Goal: Task Accomplishment & Management: Manage account settings

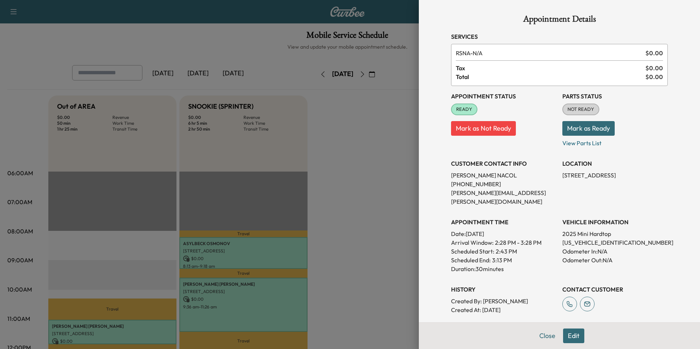
scroll to position [220, 0]
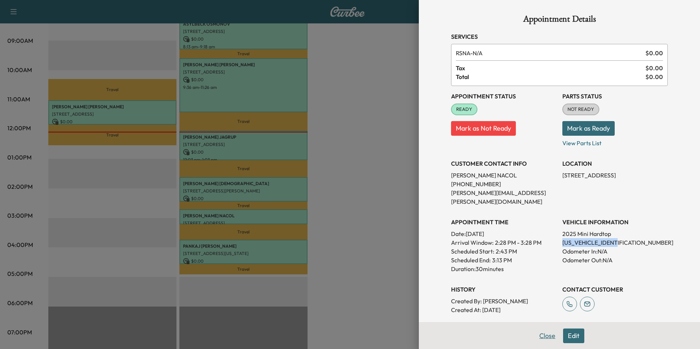
click at [539, 331] on button "Close" at bounding box center [548, 336] width 26 height 15
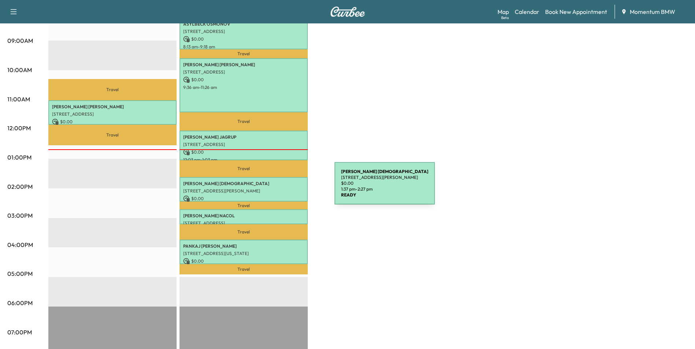
click at [279, 188] on p "[STREET_ADDRESS][PERSON_NAME]" at bounding box center [243, 191] width 121 height 6
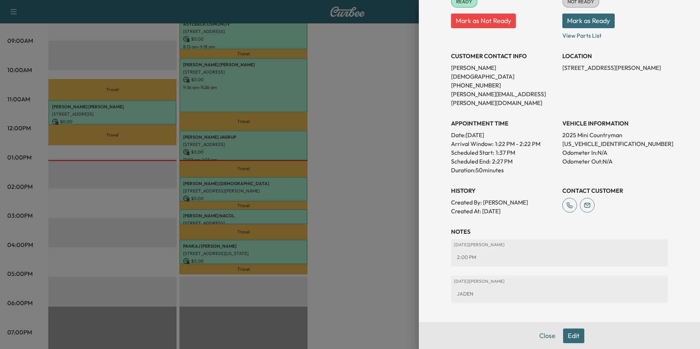
scroll to position [121, 0]
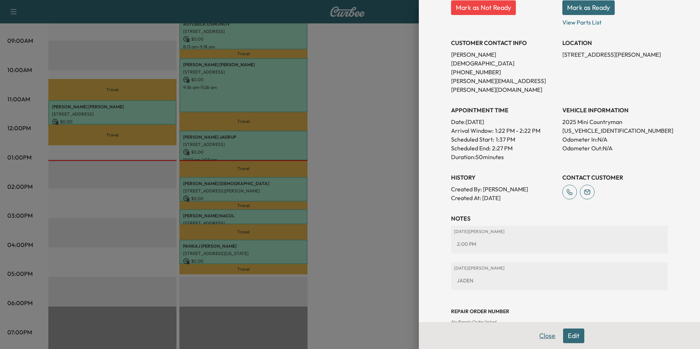
click at [546, 336] on button "Close" at bounding box center [548, 336] width 26 height 15
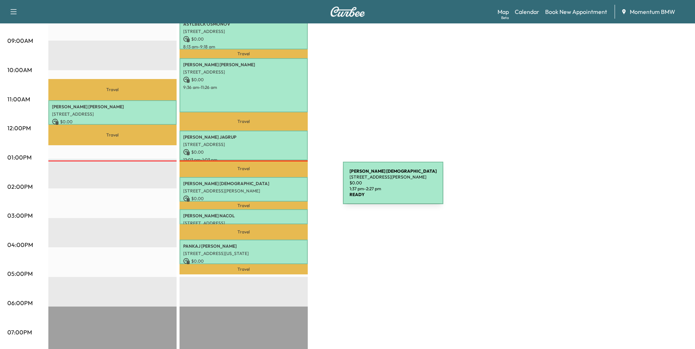
click at [288, 188] on p "[STREET_ADDRESS][PERSON_NAME]" at bounding box center [243, 191] width 121 height 6
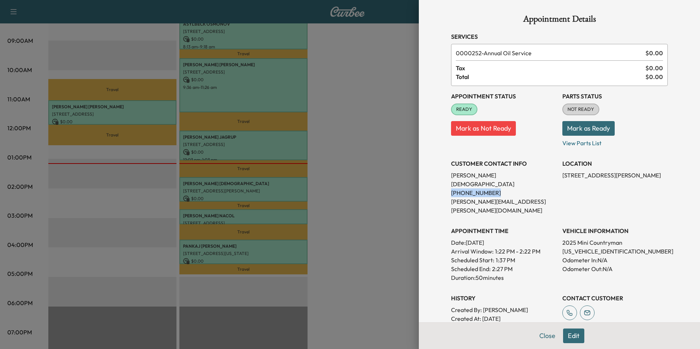
drag, startPoint x: 486, startPoint y: 185, endPoint x: 446, endPoint y: 186, distance: 39.6
click at [451, 189] on p "[PHONE_NUMBER]" at bounding box center [503, 193] width 105 height 9
drag, startPoint x: 446, startPoint y: 186, endPoint x: 478, endPoint y: 185, distance: 32.3
copy p "[PHONE_NUMBER]"
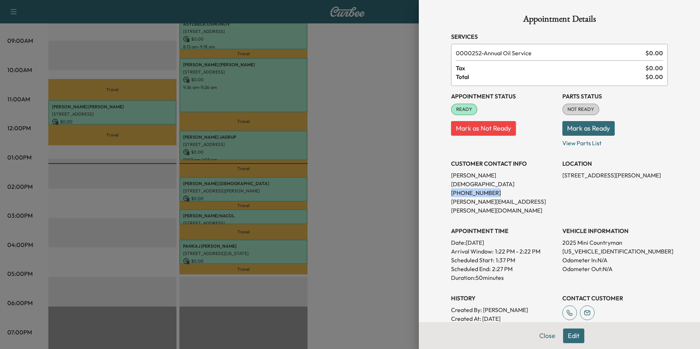
click at [548, 189] on p "[PHONE_NUMBER]" at bounding box center [503, 193] width 105 height 9
drag, startPoint x: 617, startPoint y: 233, endPoint x: 559, endPoint y: 234, distance: 58.6
click at [562, 247] on p "[US_VEHICLE_IDENTIFICATION_NUMBER]" at bounding box center [614, 251] width 105 height 9
drag, startPoint x: 559, startPoint y: 234, endPoint x: 600, endPoint y: 234, distance: 41.0
copy p "[US_VEHICLE_IDENTIFICATION_NUMBER]"
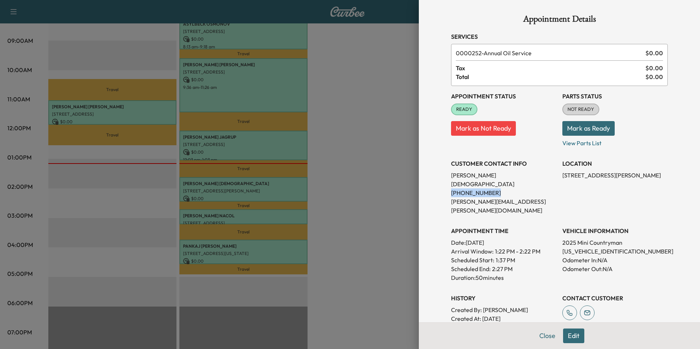
drag, startPoint x: 486, startPoint y: 184, endPoint x: 442, endPoint y: 186, distance: 43.6
click at [442, 186] on div "Appointment Details Services 0000252 - Annual Oil Service $ 0.00 Tax $ 0.00 Tot…" at bounding box center [559, 230] width 234 height 461
copy p "[PHONE_NUMBER]"
drag, startPoint x: 621, startPoint y: 175, endPoint x: 557, endPoint y: 178, distance: 64.1
click at [562, 178] on p "[STREET_ADDRESS][PERSON_NAME]" at bounding box center [614, 175] width 105 height 9
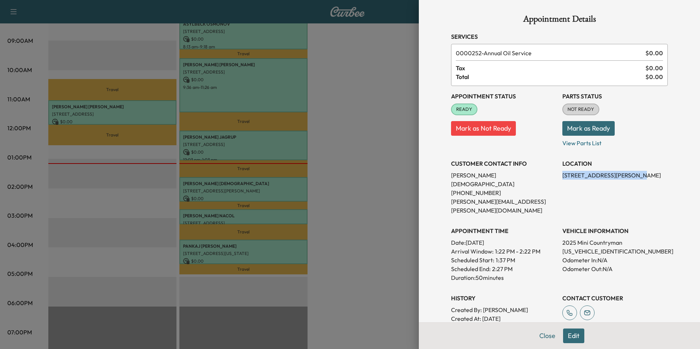
drag, startPoint x: 557, startPoint y: 178, endPoint x: 599, endPoint y: 177, distance: 41.4
copy p "[STREET_ADDRESS][PERSON_NAME],"
click at [573, 336] on button "Edit" at bounding box center [573, 336] width 21 height 15
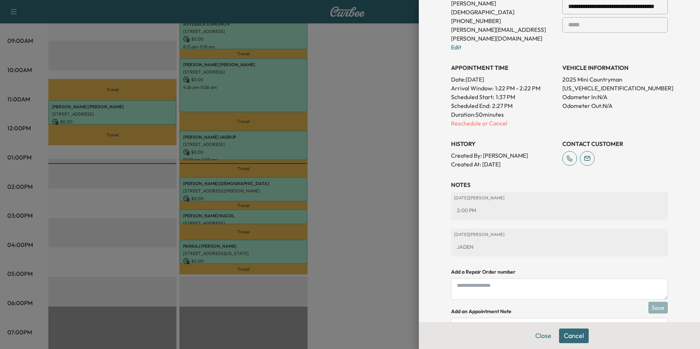
scroll to position [215, 0]
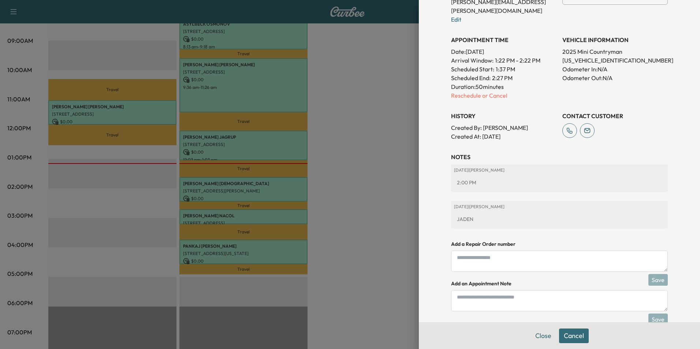
click at [551, 290] on textarea at bounding box center [559, 300] width 217 height 21
type textarea "*"
type textarea "*****"
click at [654, 314] on button "Save" at bounding box center [658, 320] width 19 height 12
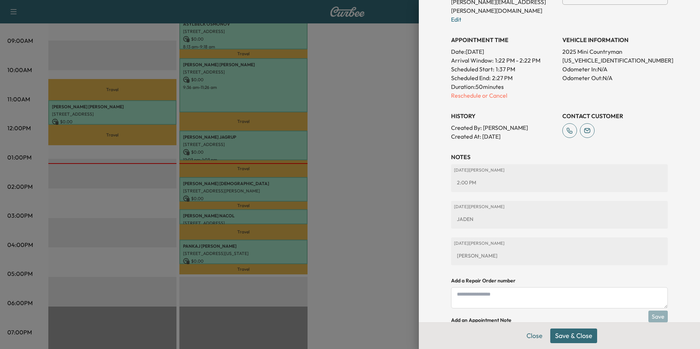
click at [583, 337] on button "Save & Close" at bounding box center [573, 336] width 47 height 15
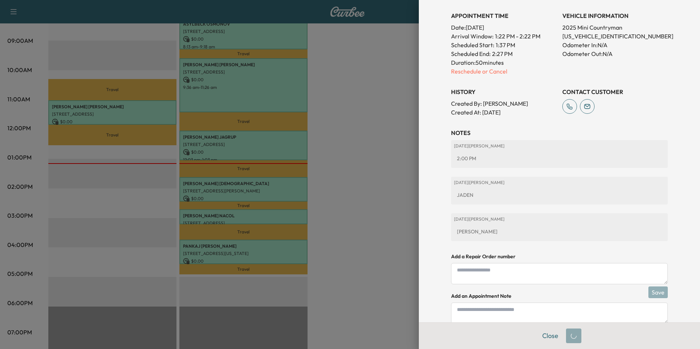
scroll to position [200, 0]
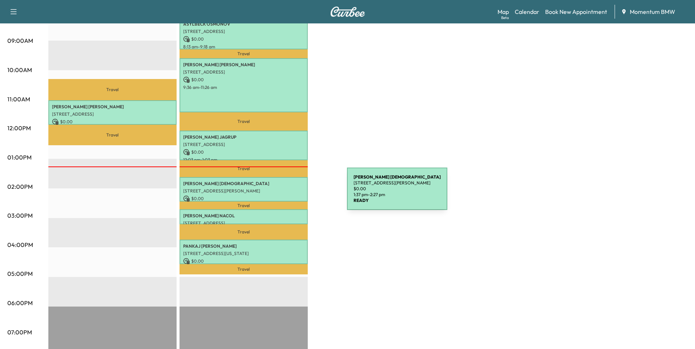
click at [292, 196] on p "$ 0.00" at bounding box center [243, 199] width 121 height 7
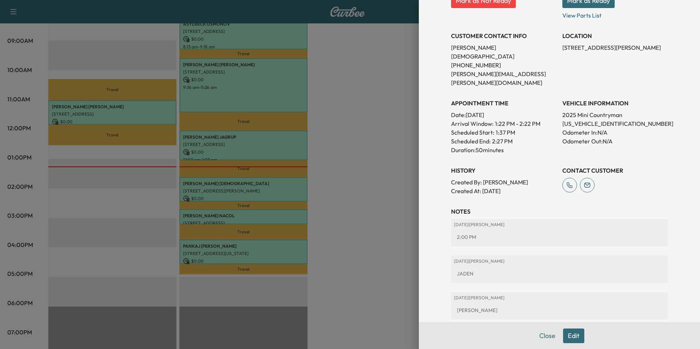
scroll to position [157, 0]
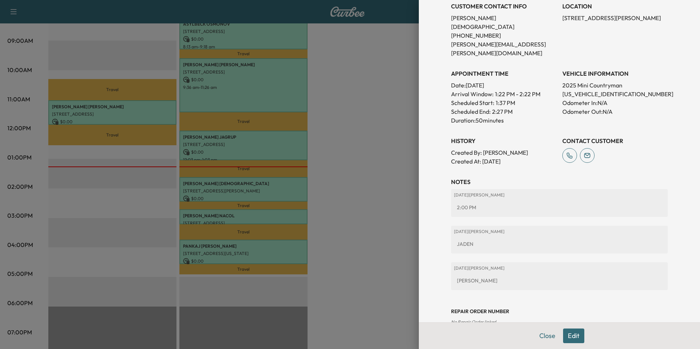
click at [568, 338] on button "Edit" at bounding box center [573, 336] width 21 height 15
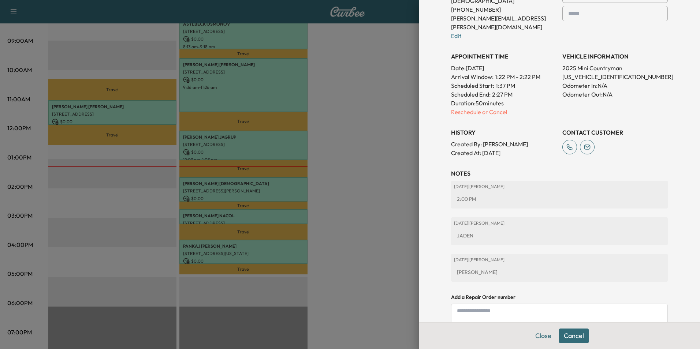
scroll to position [246, 0]
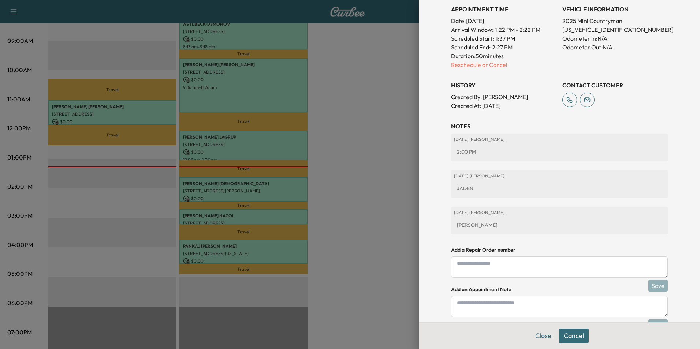
click at [472, 219] on div "[PERSON_NAME]" at bounding box center [559, 225] width 211 height 13
click at [517, 296] on textarea at bounding box center [559, 306] width 217 height 21
type textarea "*****"
click at [655, 320] on button "Save" at bounding box center [658, 326] width 19 height 12
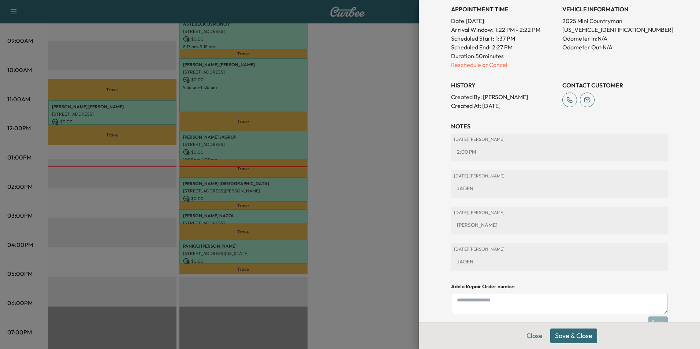
click at [573, 336] on button "Save & Close" at bounding box center [573, 336] width 47 height 15
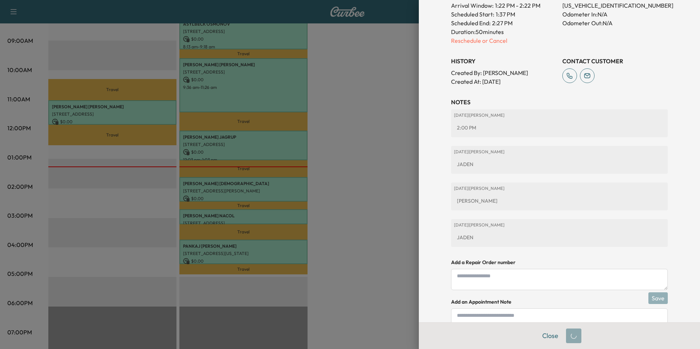
scroll to position [222, 0]
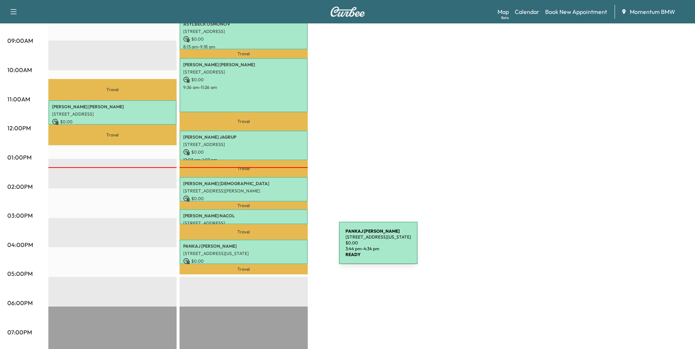
click at [284, 251] on p "[STREET_ADDRESS][US_STATE]" at bounding box center [243, 254] width 121 height 6
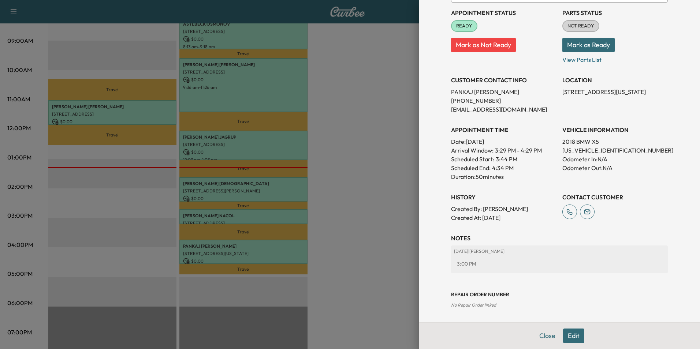
scroll to position [84, 0]
click at [570, 335] on button "Edit" at bounding box center [573, 336] width 21 height 15
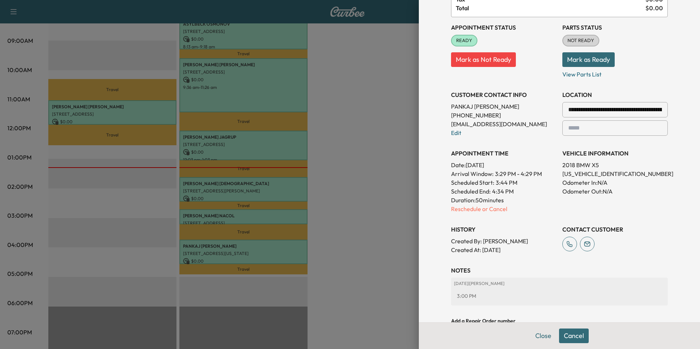
scroll to position [179, 0]
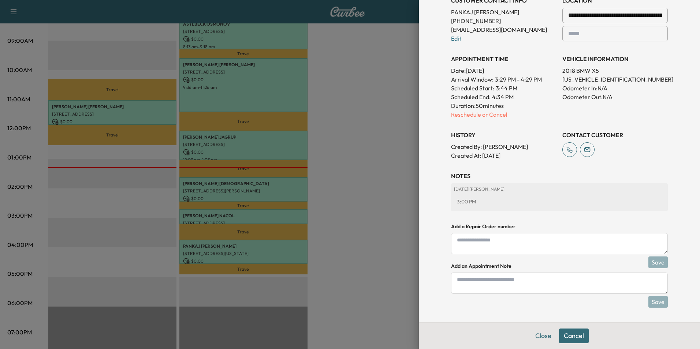
click at [542, 283] on textarea at bounding box center [559, 283] width 217 height 21
type textarea "*****"
click at [654, 304] on button "Save" at bounding box center [658, 302] width 19 height 12
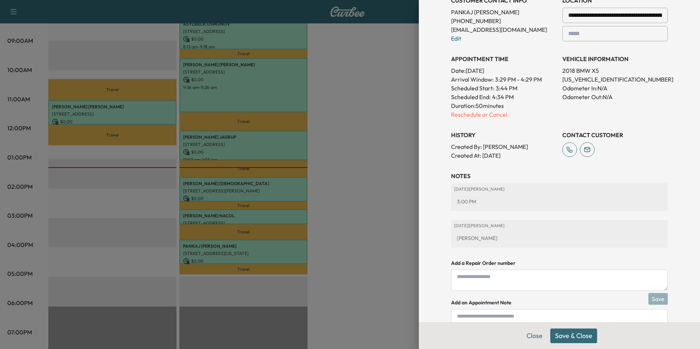
click at [579, 338] on button "Save & Close" at bounding box center [573, 336] width 47 height 15
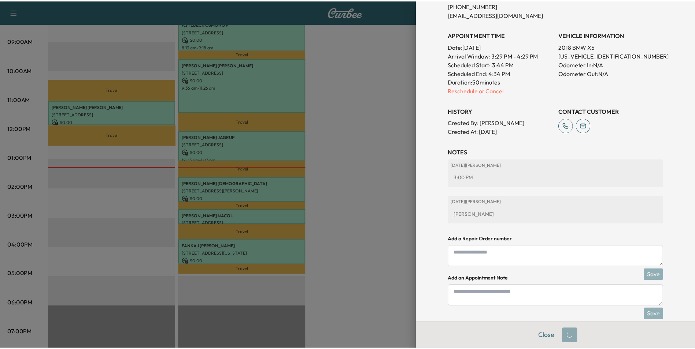
scroll to position [163, 0]
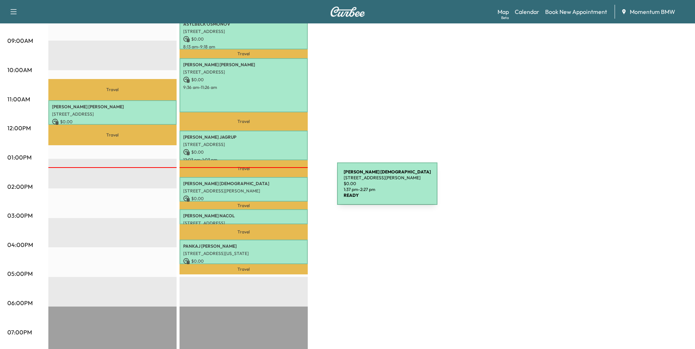
click at [281, 188] on p "[STREET_ADDRESS][PERSON_NAME]" at bounding box center [243, 191] width 121 height 6
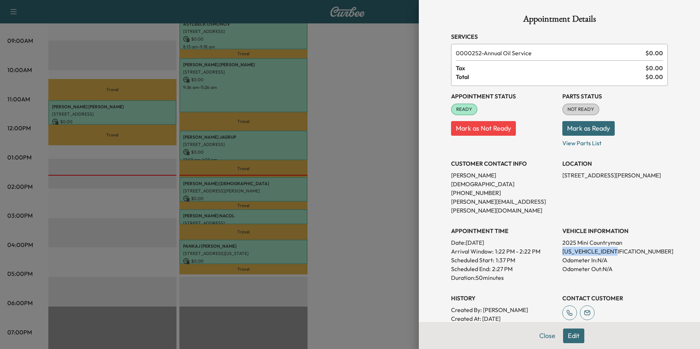
drag, startPoint x: 616, startPoint y: 234, endPoint x: 558, endPoint y: 236, distance: 58.6
click at [562, 247] on p "[US_VEHICLE_IDENTIFICATION_NUMBER]" at bounding box center [614, 251] width 105 height 9
drag, startPoint x: 558, startPoint y: 236, endPoint x: 595, endPoint y: 234, distance: 37.7
copy p "[US_VEHICLE_IDENTIFICATION_NUMBER]"
drag, startPoint x: 598, startPoint y: 174, endPoint x: 558, endPoint y: 178, distance: 40.1
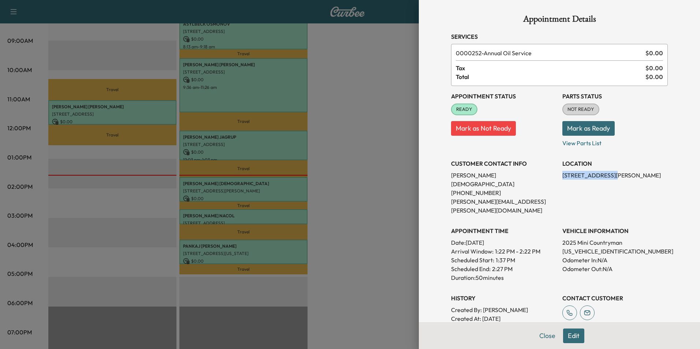
click at [562, 178] on p "[STREET_ADDRESS][PERSON_NAME]" at bounding box center [614, 175] width 105 height 9
drag, startPoint x: 558, startPoint y: 178, endPoint x: 587, endPoint y: 176, distance: 28.3
copy p "[STREET_ADDRESS][PERSON_NAME]"
click at [541, 337] on button "Close" at bounding box center [548, 336] width 26 height 15
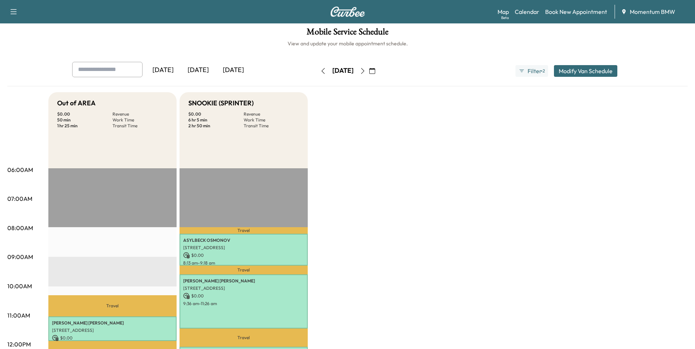
scroll to position [0, 0]
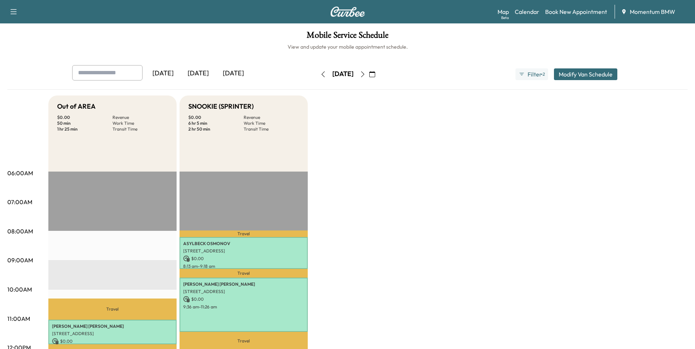
click at [378, 77] on button "button" at bounding box center [372, 74] width 12 height 12
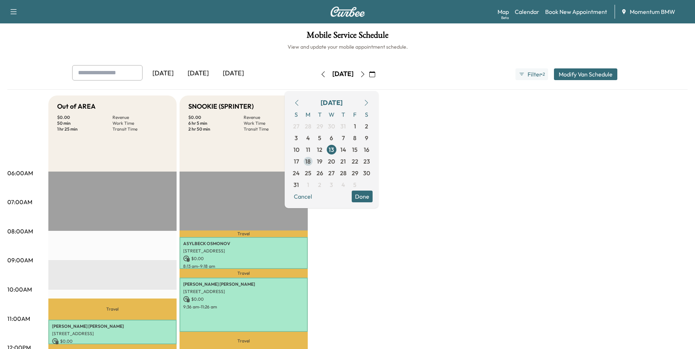
click at [311, 160] on span "18" at bounding box center [307, 161] width 5 height 9
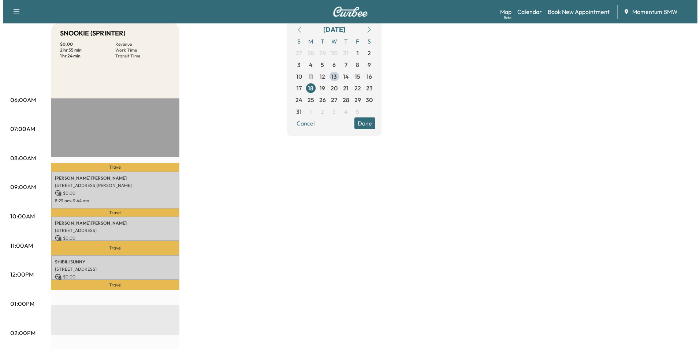
scroll to position [110, 0]
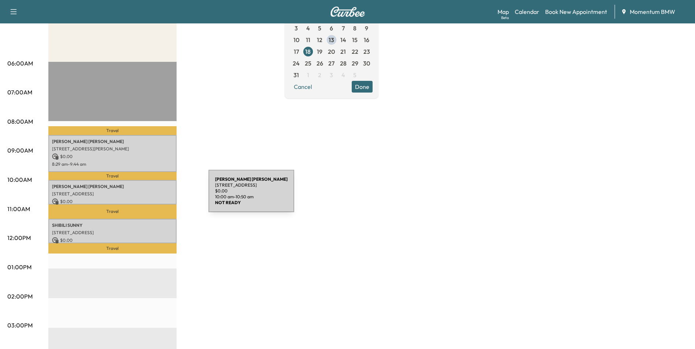
click at [153, 196] on div "[PERSON_NAME] [STREET_ADDRESS] $ 0.00 10:00 am - 10:50 am" at bounding box center [112, 192] width 128 height 25
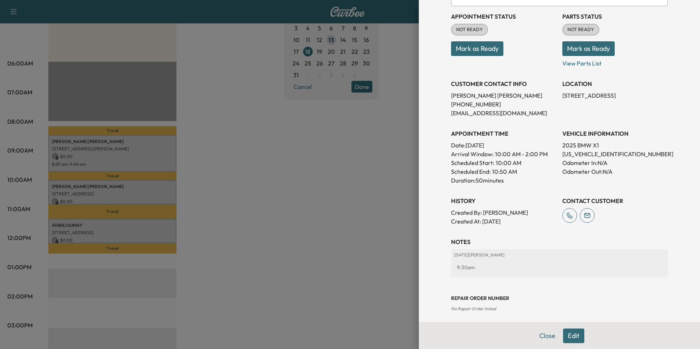
scroll to position [84, 0]
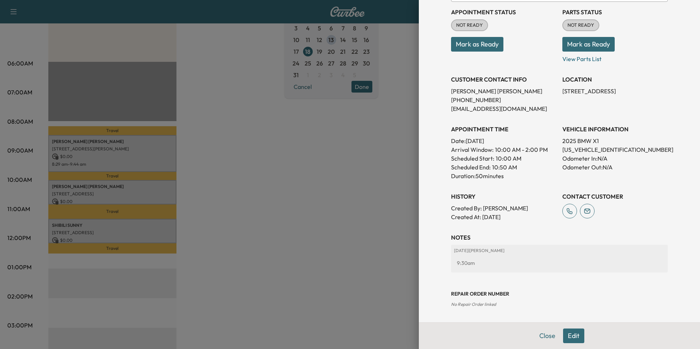
click at [571, 339] on button "Edit" at bounding box center [573, 336] width 21 height 15
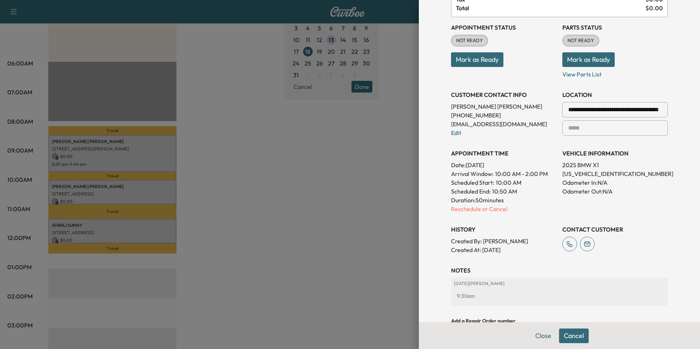
click at [487, 214] on div "**********" at bounding box center [559, 135] width 217 height 237
click at [538, 340] on button "Close" at bounding box center [544, 336] width 26 height 15
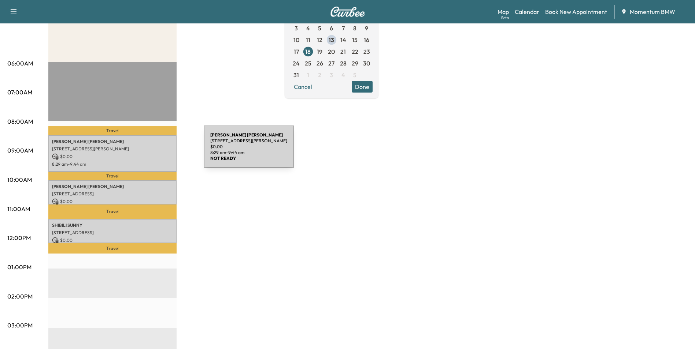
click at [149, 151] on div "[PERSON_NAME] [STREET_ADDRESS][PERSON_NAME] $ 0.00 8:29 am - 9:44 am" at bounding box center [112, 153] width 128 height 37
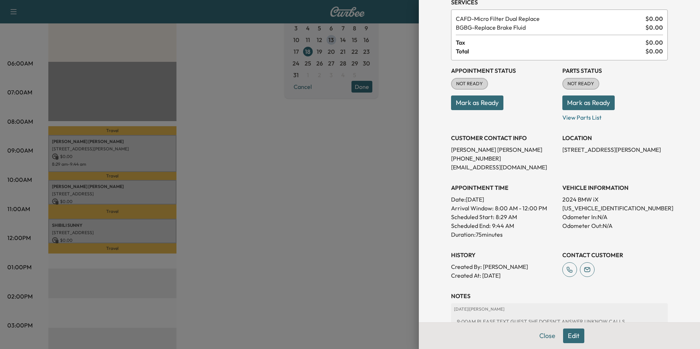
scroll to position [93, 0]
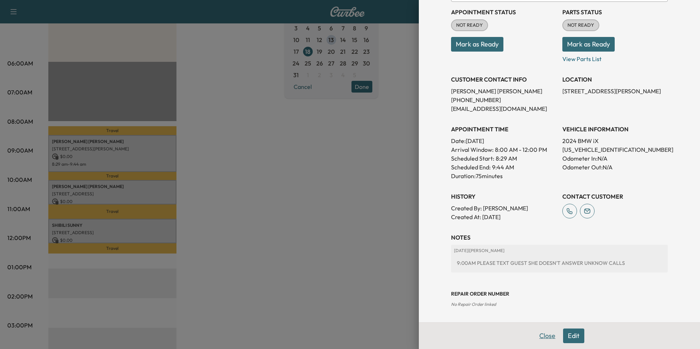
click at [539, 335] on button "Close" at bounding box center [548, 336] width 26 height 15
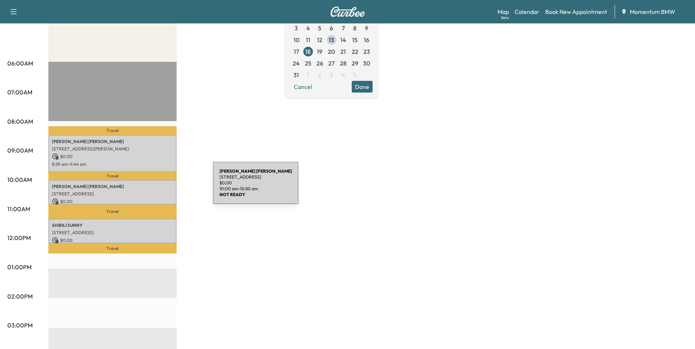
click at [158, 187] on p "[PERSON_NAME]" at bounding box center [112, 187] width 121 height 6
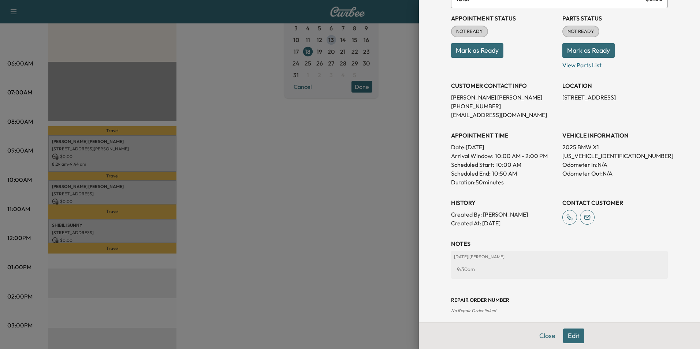
scroll to position [84, 0]
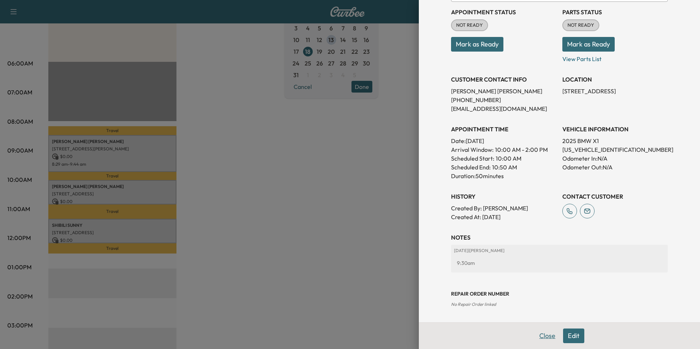
click at [539, 334] on button "Close" at bounding box center [548, 336] width 26 height 15
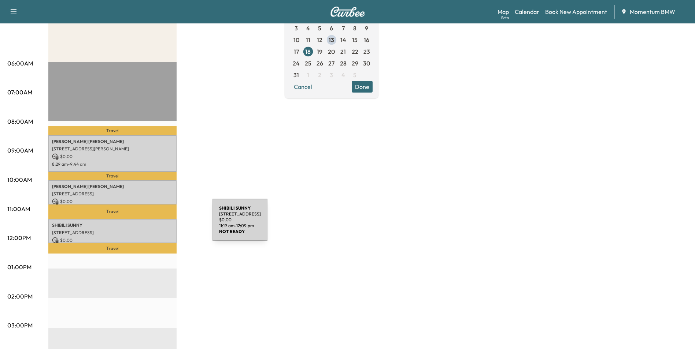
click at [157, 225] on p "SHIBILI SUNNY" at bounding box center [112, 226] width 121 height 6
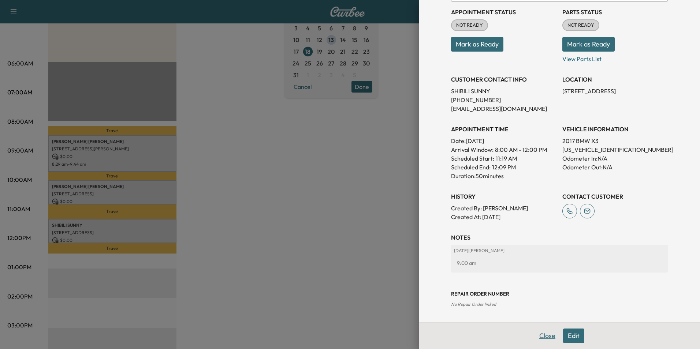
click at [542, 338] on button "Close" at bounding box center [548, 336] width 26 height 15
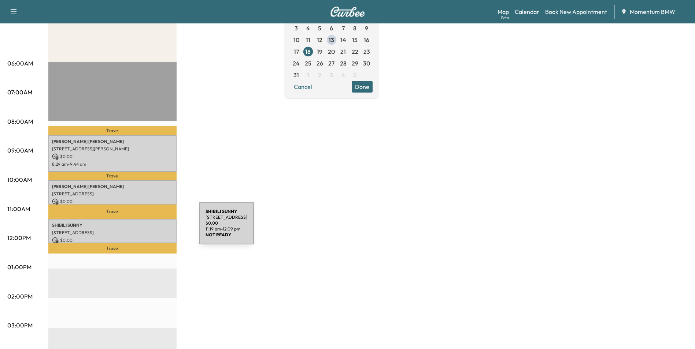
click at [144, 230] on p "[STREET_ADDRESS]" at bounding box center [112, 233] width 121 height 6
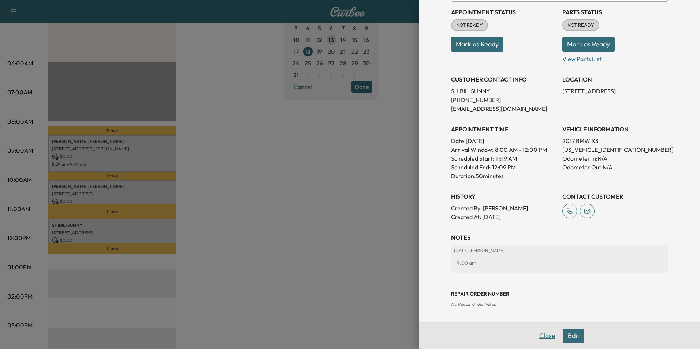
click at [546, 336] on button "Close" at bounding box center [548, 336] width 26 height 15
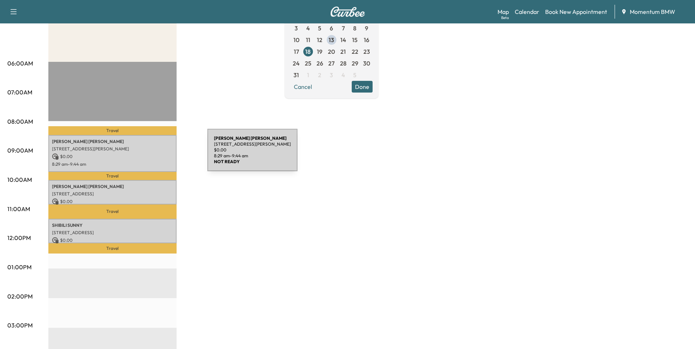
click at [152, 155] on p "$ 0.00" at bounding box center [112, 156] width 121 height 7
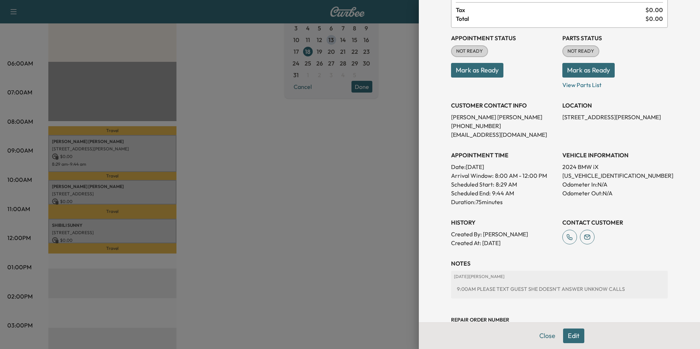
scroll to position [93, 0]
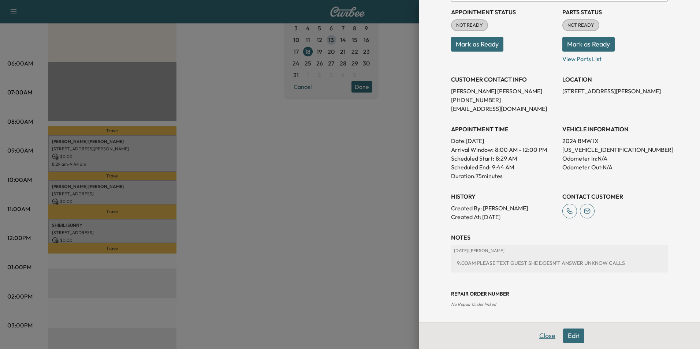
click at [536, 332] on button "Close" at bounding box center [548, 336] width 26 height 15
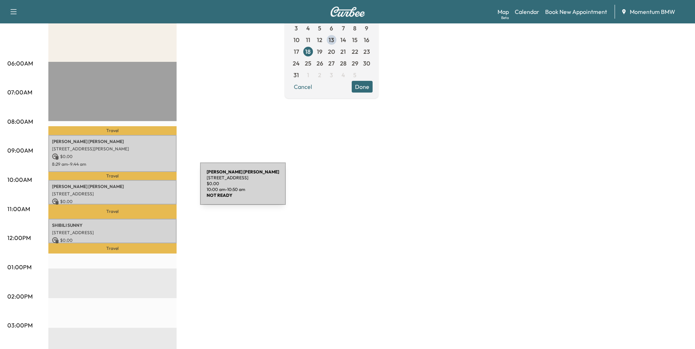
click at [145, 188] on div "[PERSON_NAME] [STREET_ADDRESS] $ 0.00 10:00 am - 10:50 am" at bounding box center [112, 192] width 128 height 25
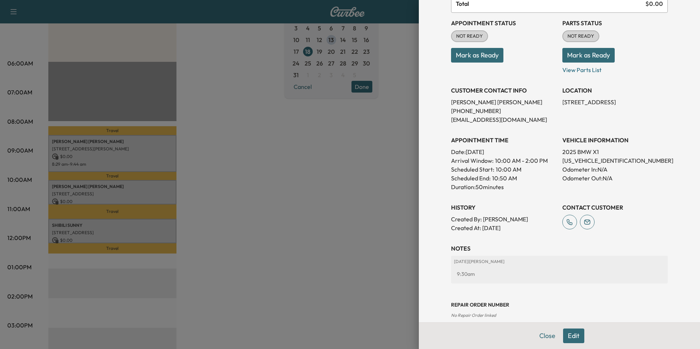
scroll to position [84, 0]
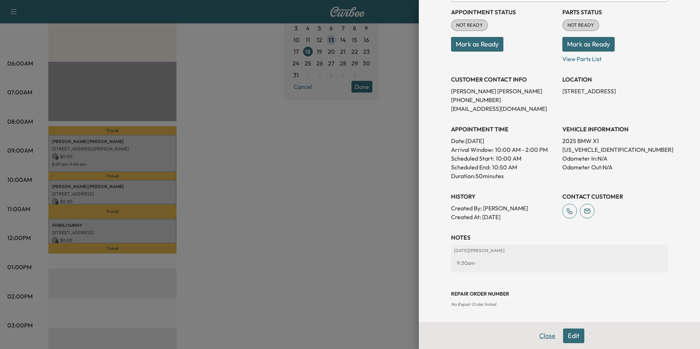
click at [543, 336] on button "Close" at bounding box center [548, 336] width 26 height 15
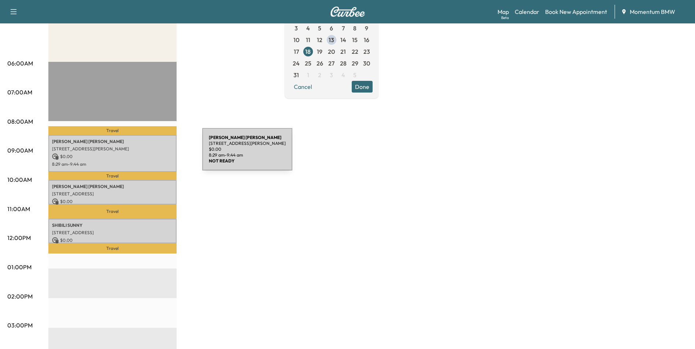
click at [147, 154] on p "$ 0.00" at bounding box center [112, 156] width 121 height 7
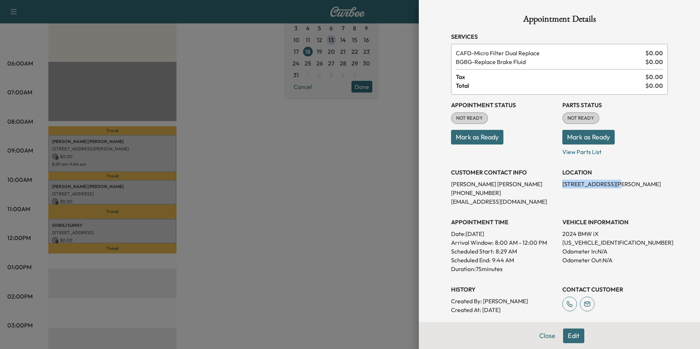
drag, startPoint x: 611, startPoint y: 184, endPoint x: 556, endPoint y: 184, distance: 54.6
click at [556, 184] on div "Appointment Status NOT READY Mark as Ready Parts Status NOT READY Mark as Ready…" at bounding box center [559, 205] width 217 height 220
drag, startPoint x: 556, startPoint y: 184, endPoint x: 588, endPoint y: 184, distance: 31.9
copy p "[STREET_ADDRESS][PERSON_NAME]"
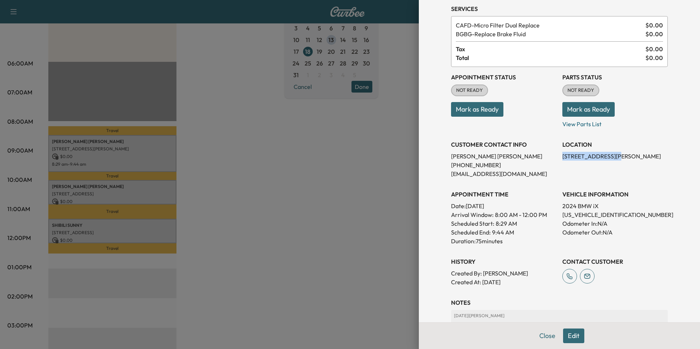
scroll to position [93, 0]
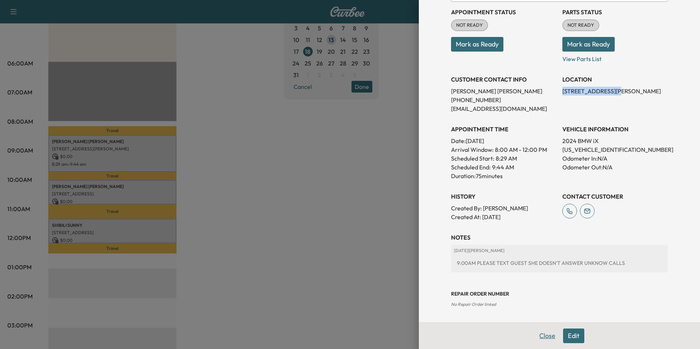
click at [542, 337] on button "Close" at bounding box center [548, 336] width 26 height 15
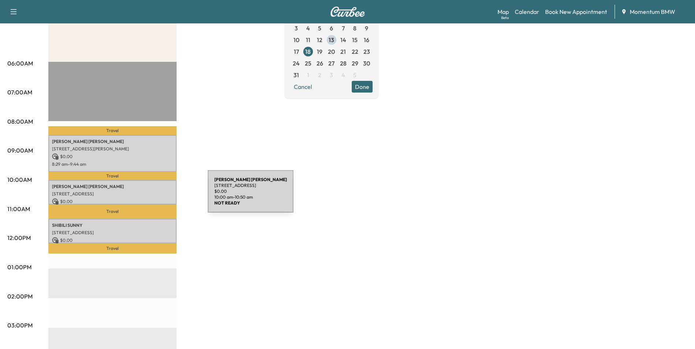
click at [153, 196] on div "[PERSON_NAME] [STREET_ADDRESS] $ 0.00 10:00 am - 10:50 am" at bounding box center [112, 192] width 128 height 25
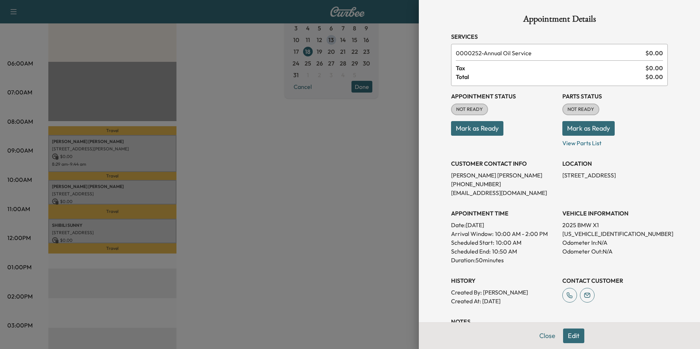
drag, startPoint x: 601, startPoint y: 174, endPoint x: 557, endPoint y: 177, distance: 43.3
click at [562, 177] on p "[STREET_ADDRESS]" at bounding box center [614, 175] width 105 height 9
drag, startPoint x: 557, startPoint y: 177, endPoint x: 582, endPoint y: 176, distance: 24.6
copy p "[STREET_ADDRESS]"
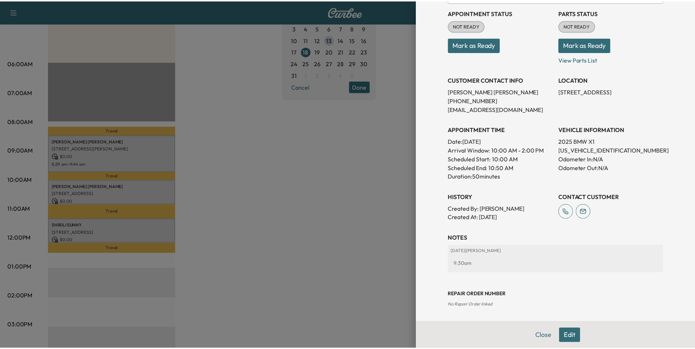
scroll to position [84, 0]
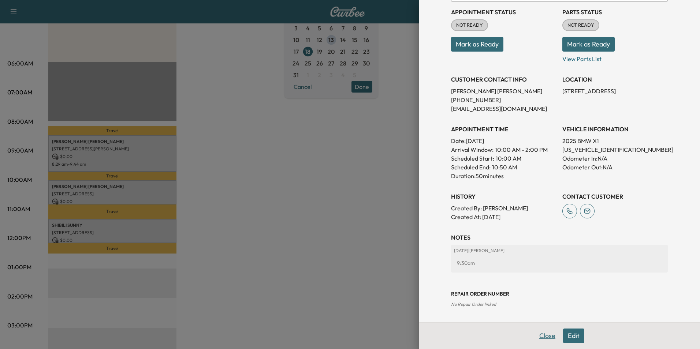
click at [540, 336] on button "Close" at bounding box center [548, 336] width 26 height 15
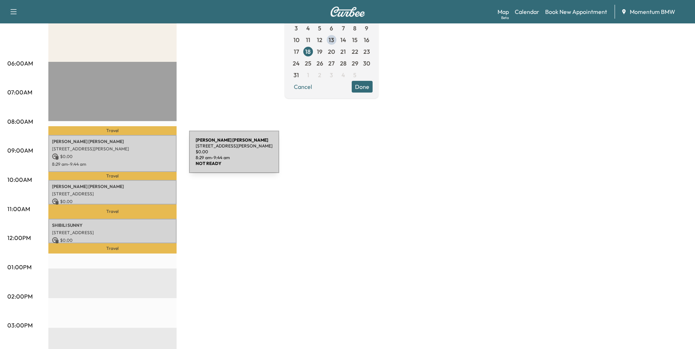
click at [134, 156] on p "$ 0.00" at bounding box center [112, 156] width 121 height 7
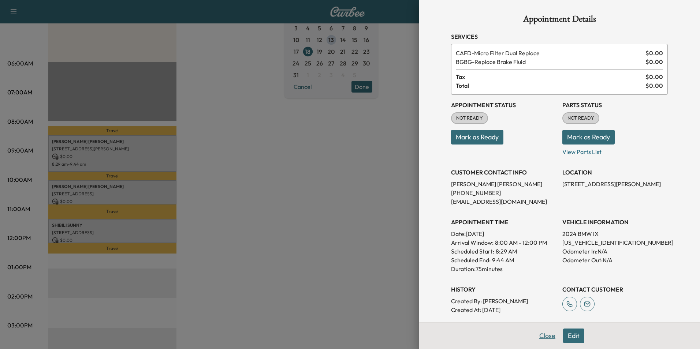
click at [543, 340] on button "Close" at bounding box center [548, 336] width 26 height 15
